Goal: Task Accomplishment & Management: Check status

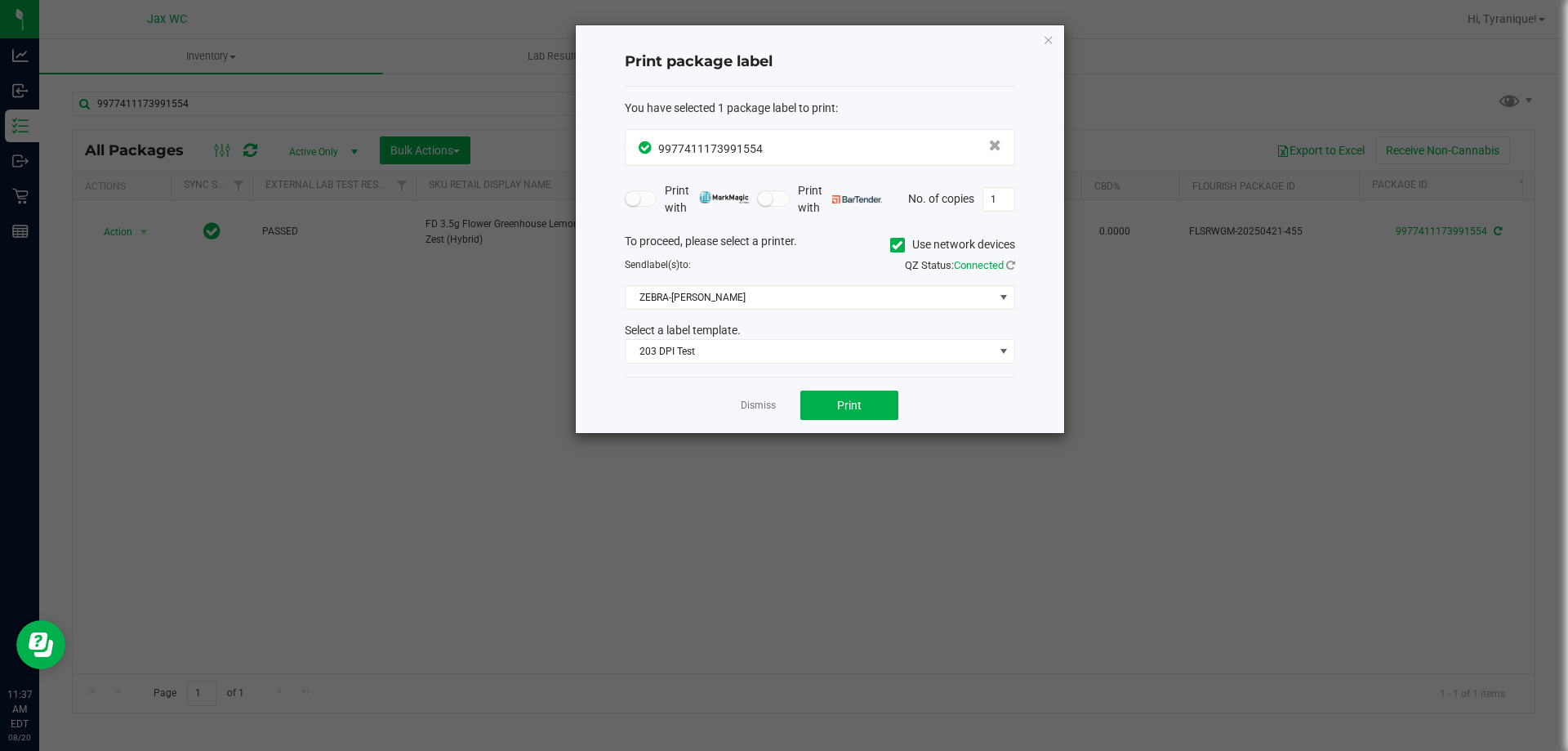
click at [740, 397] on div "Dismiss Print" at bounding box center [820, 405] width 391 height 57
click at [746, 400] on link "Dismiss" at bounding box center [758, 406] width 35 height 14
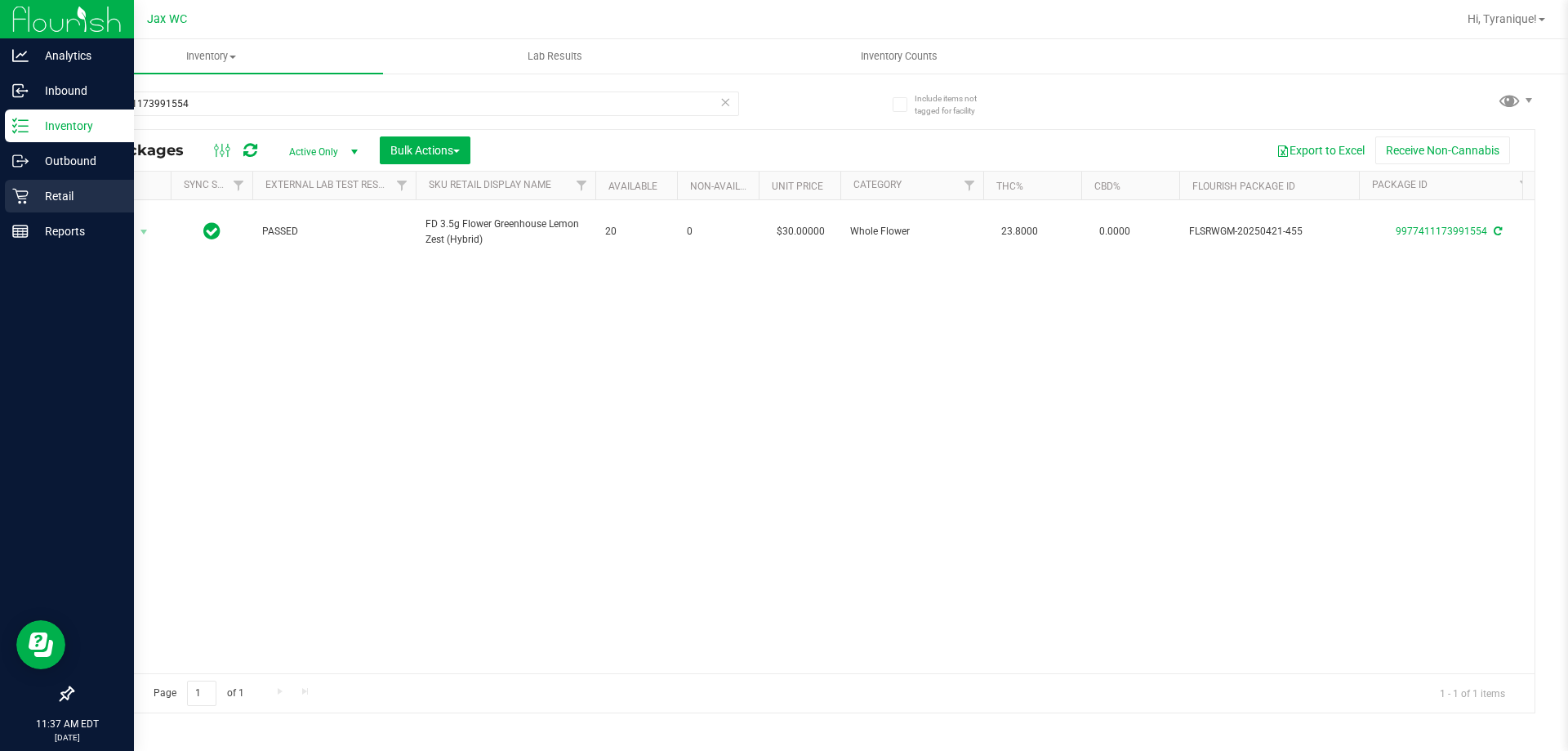
click at [21, 210] on div "Retail" at bounding box center [69, 196] width 129 height 33
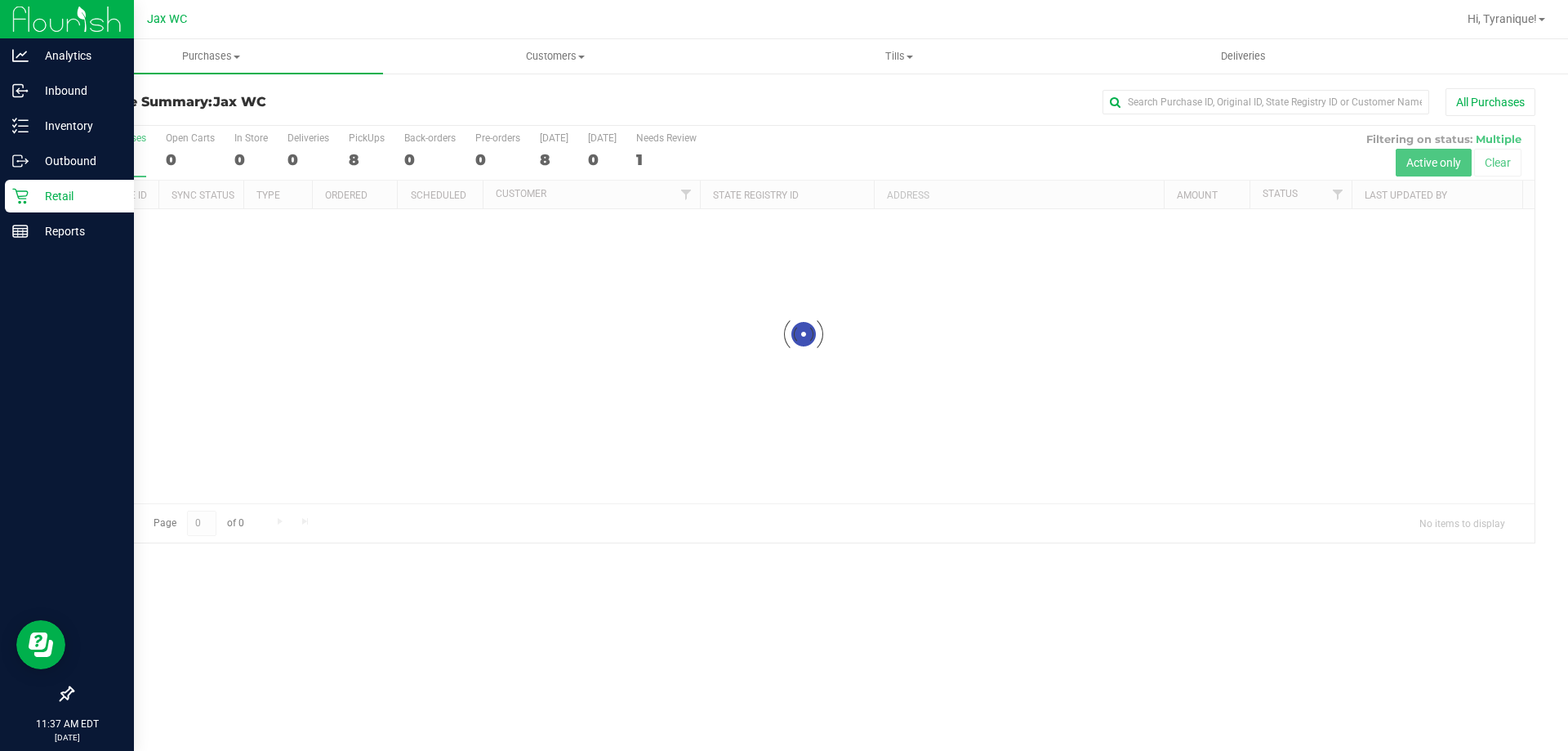
click at [251, 164] on div at bounding box center [804, 334] width 1462 height 417
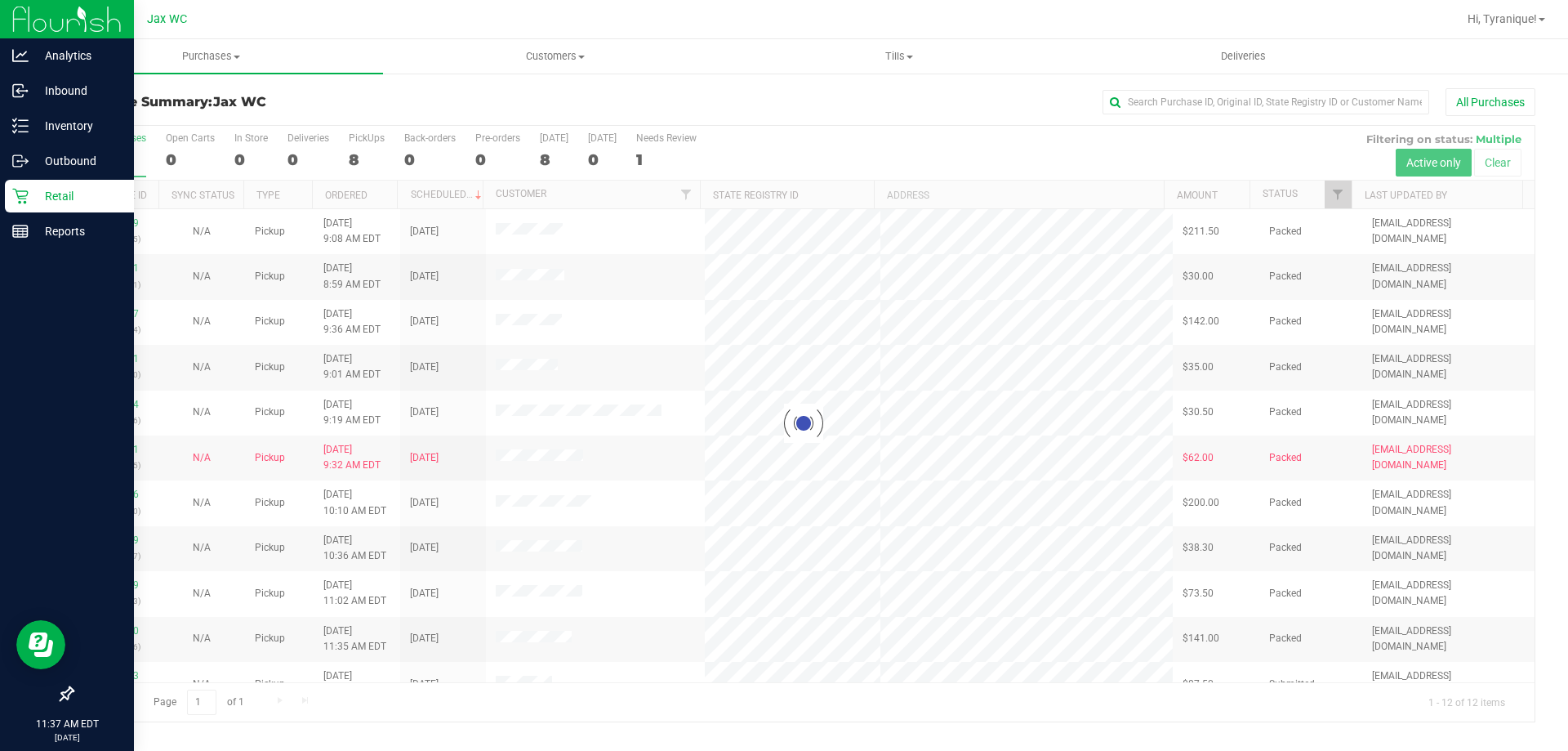
click at [239, 159] on div at bounding box center [804, 424] width 1462 height 596
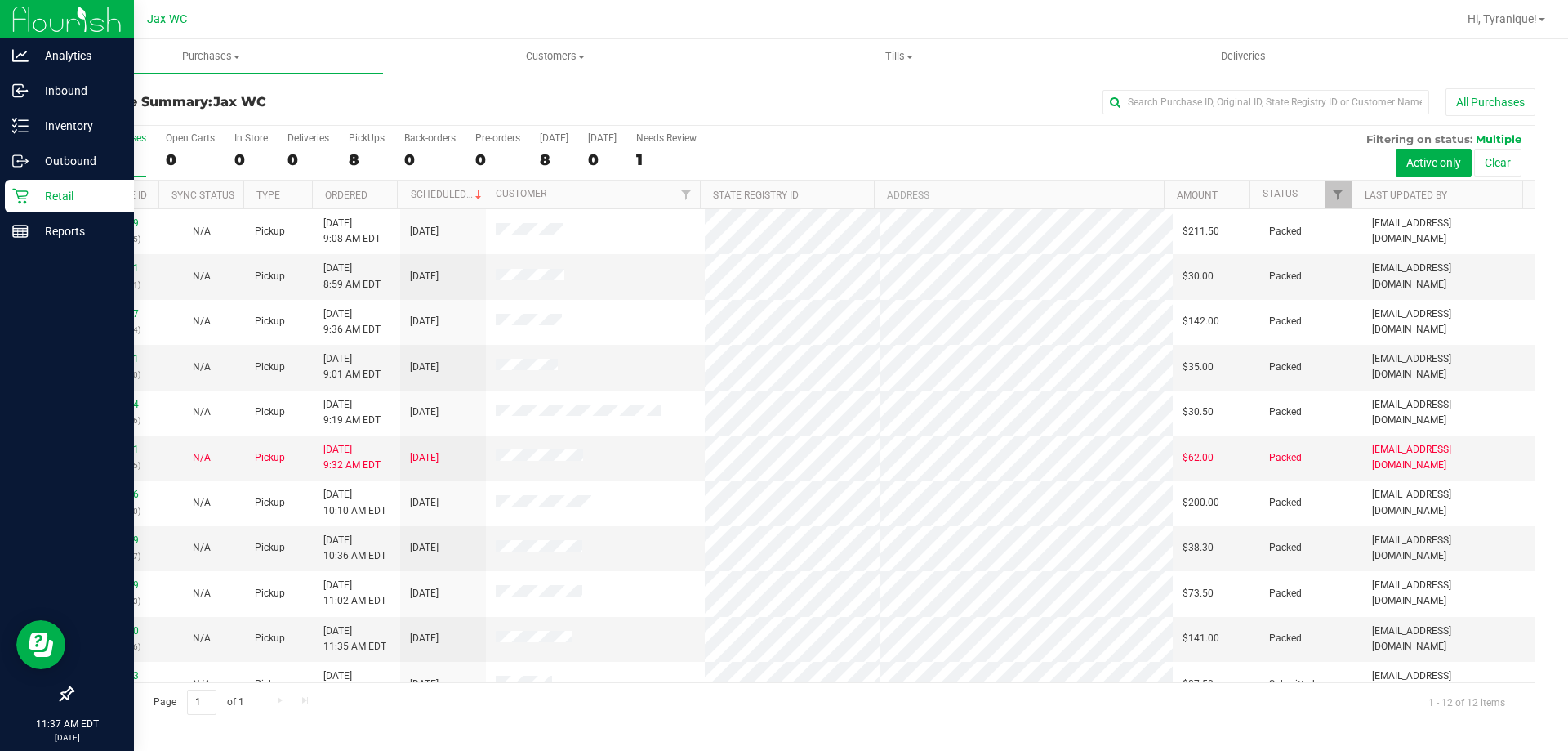
click at [239, 159] on div "0" at bounding box center [251, 159] width 33 height 19
click at [0, 0] on input "In Store 0" at bounding box center [0, 0] width 0 height 0
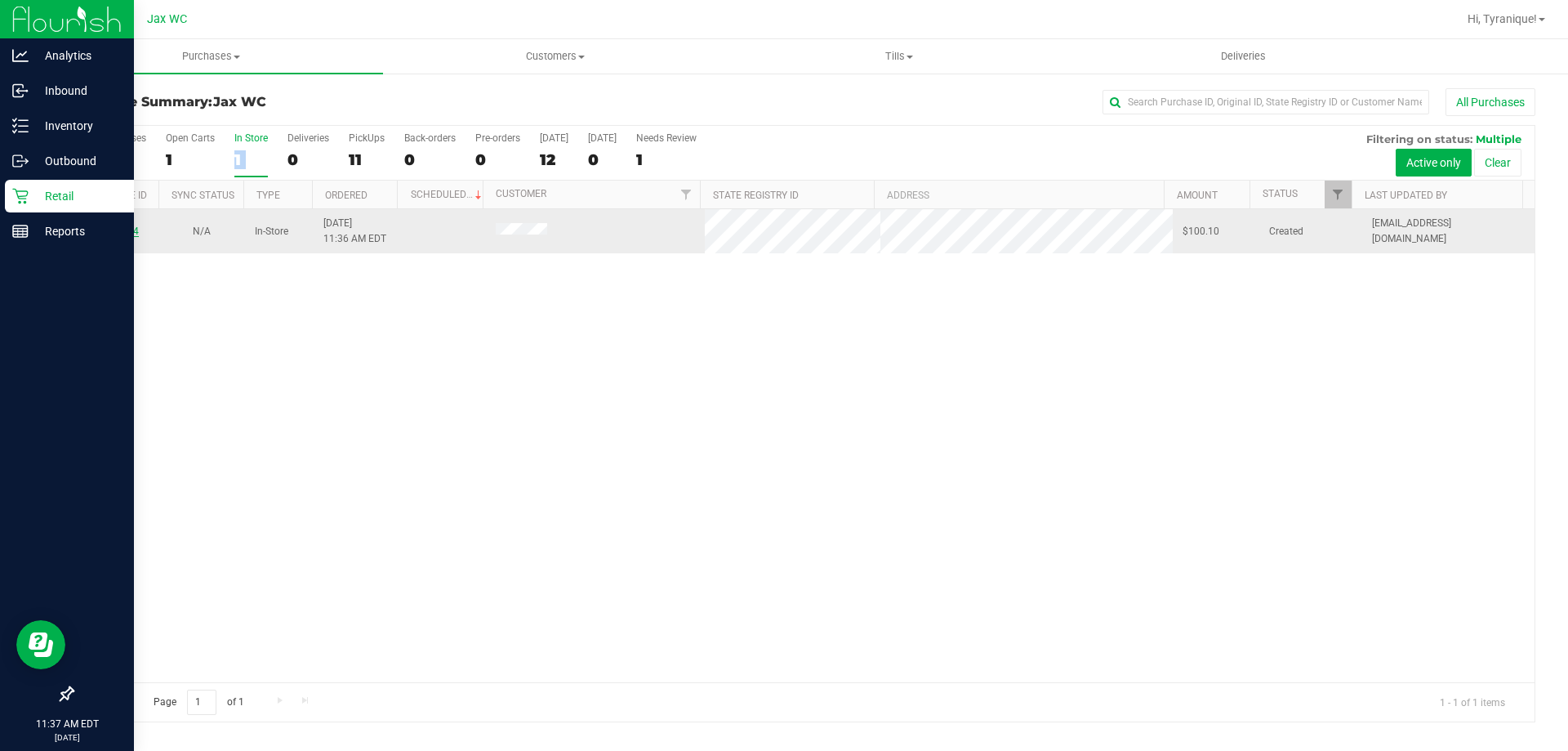
click at [122, 234] on link "11817404" at bounding box center [116, 231] width 45 height 11
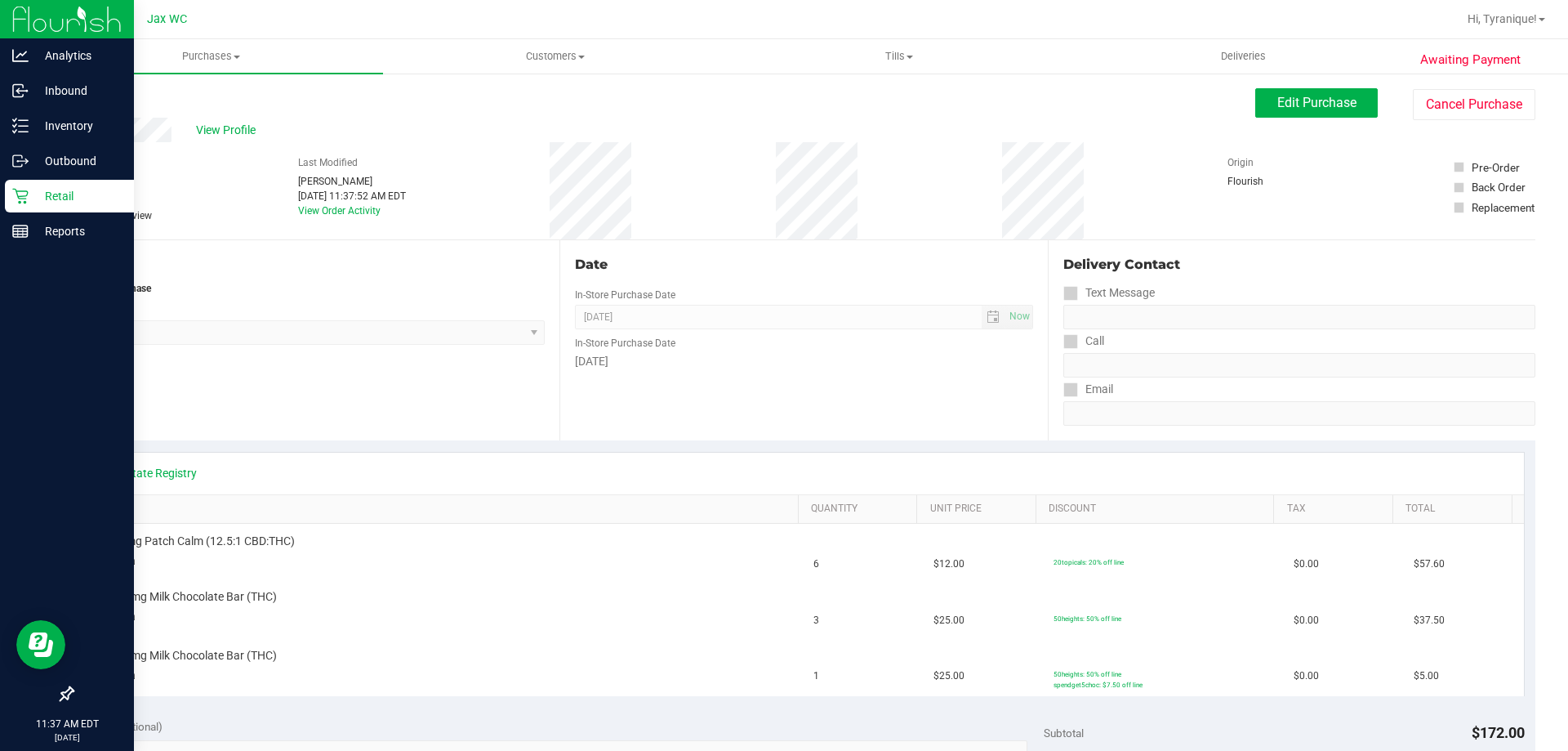
click at [32, 197] on p "Retail" at bounding box center [77, 195] width 98 height 20
